Goal: Task Accomplishment & Management: Use online tool/utility

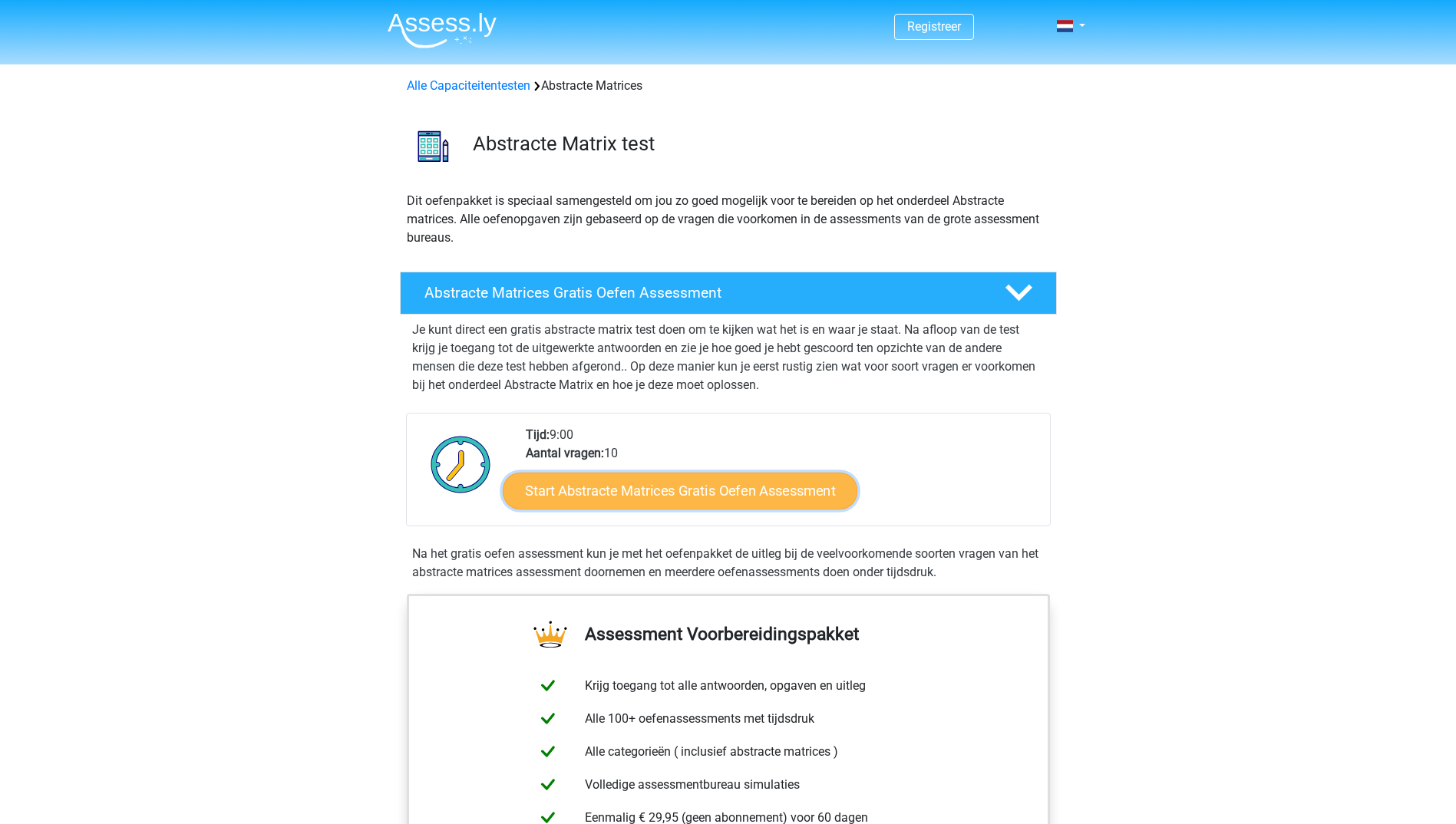
click at [660, 490] on link "Start Abstracte Matrices Gratis Oefen Assessment" at bounding box center [680, 490] width 355 height 37
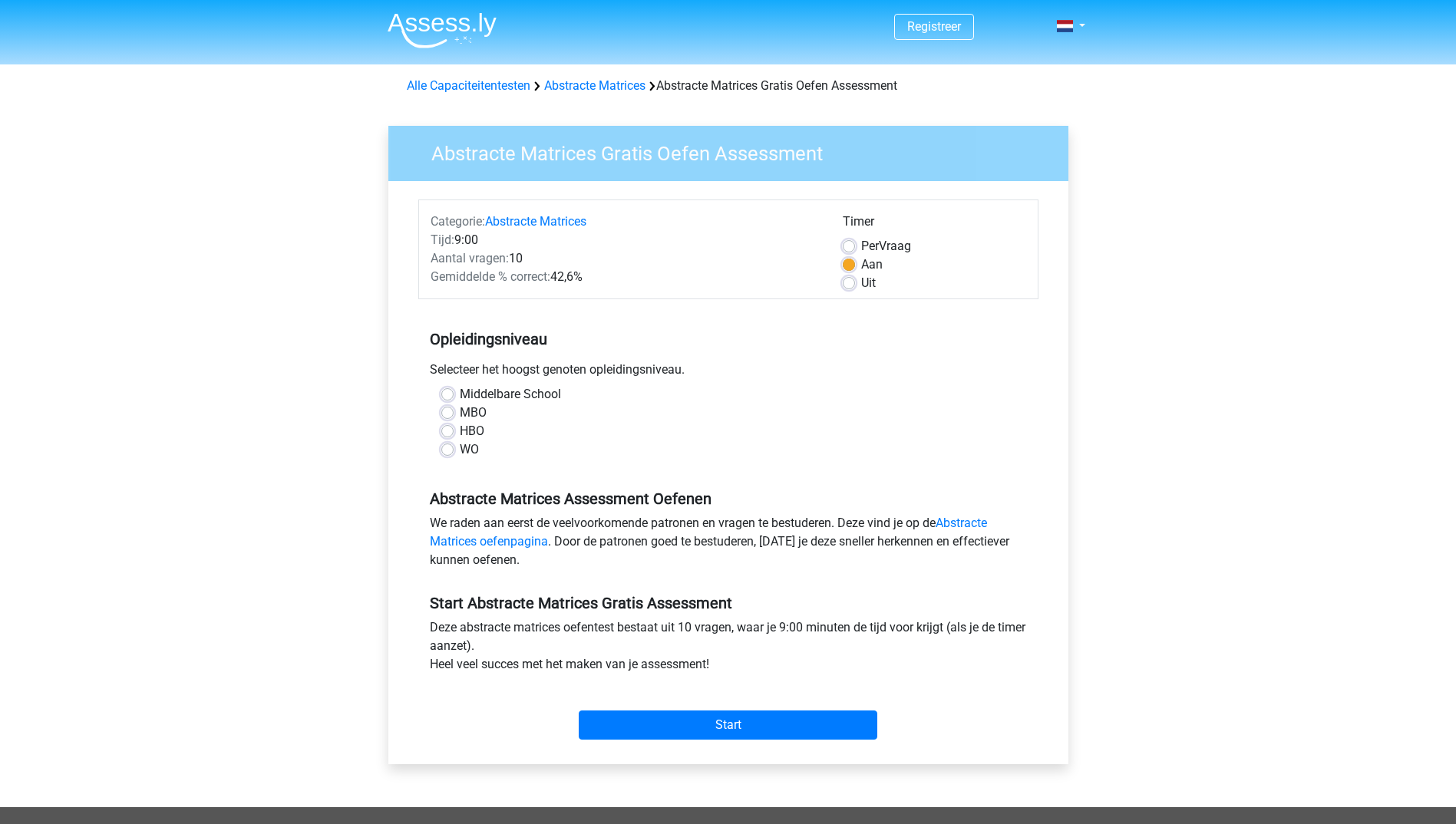
click at [460, 431] on label "HBO" at bounding box center [472, 431] width 25 height 18
click at [448, 431] on input "HBO" at bounding box center [448, 429] width 13 height 15
radio input "true"
click at [706, 722] on input "Start" at bounding box center [728, 725] width 299 height 29
